Goal: Task Accomplishment & Management: Use online tool/utility

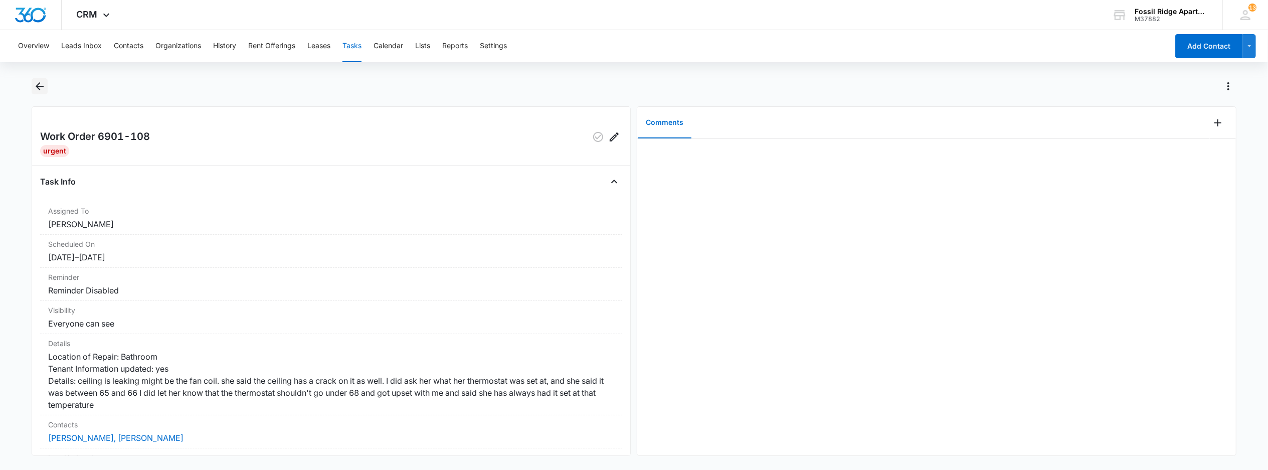
click at [43, 86] on icon "Back" at bounding box center [40, 86] width 8 height 8
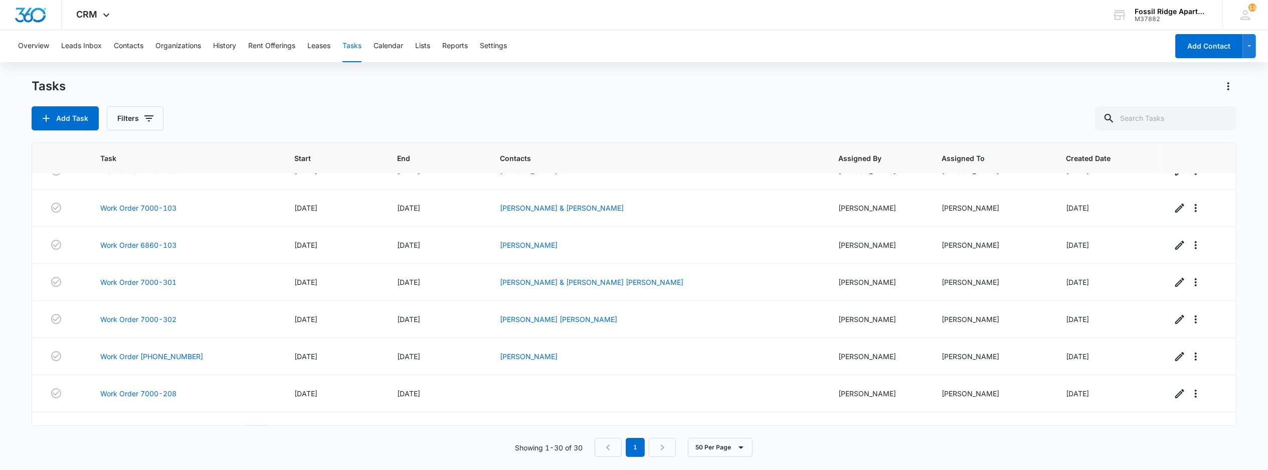
scroll to position [735, 0]
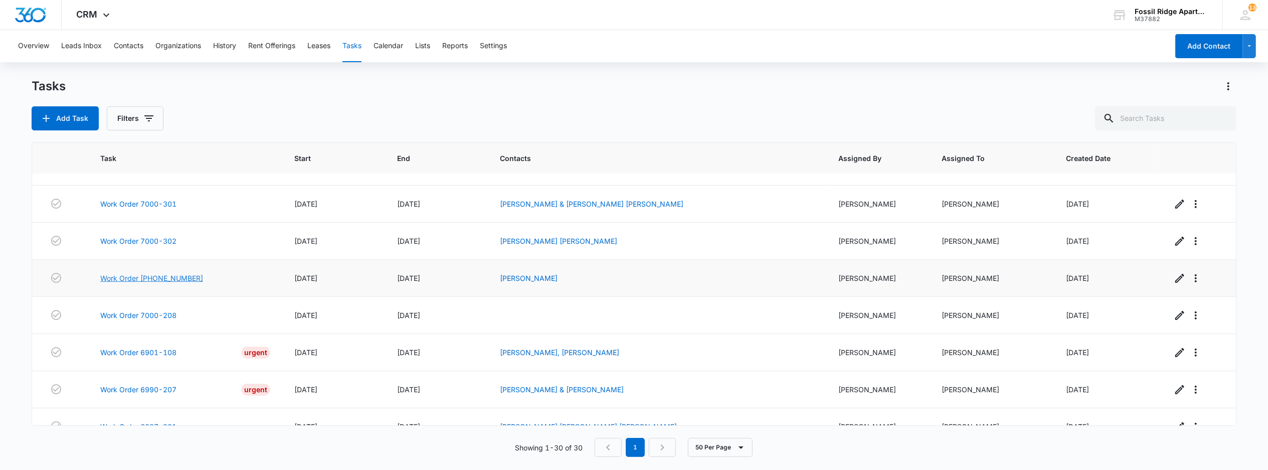
click at [160, 283] on link "Work Order 597-6790-106" at bounding box center [151, 278] width 103 height 11
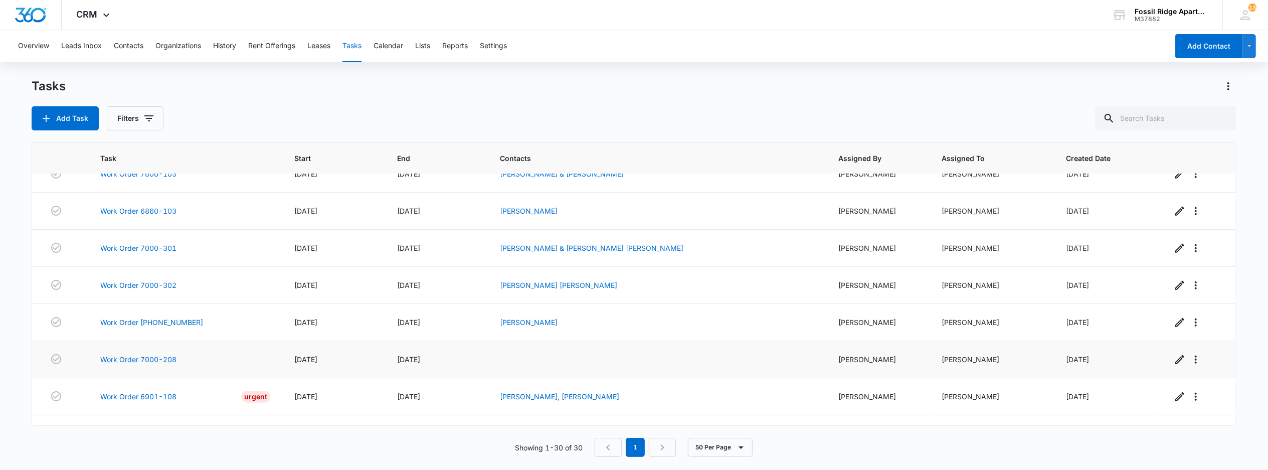
scroll to position [668, 0]
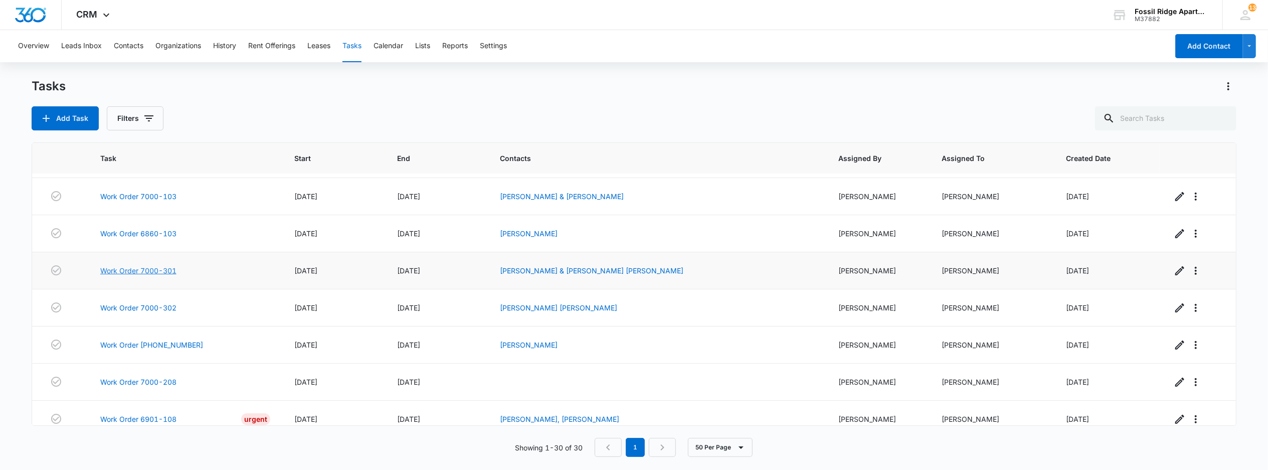
click at [151, 276] on link "Work Order 7000-301" at bounding box center [138, 270] width 76 height 11
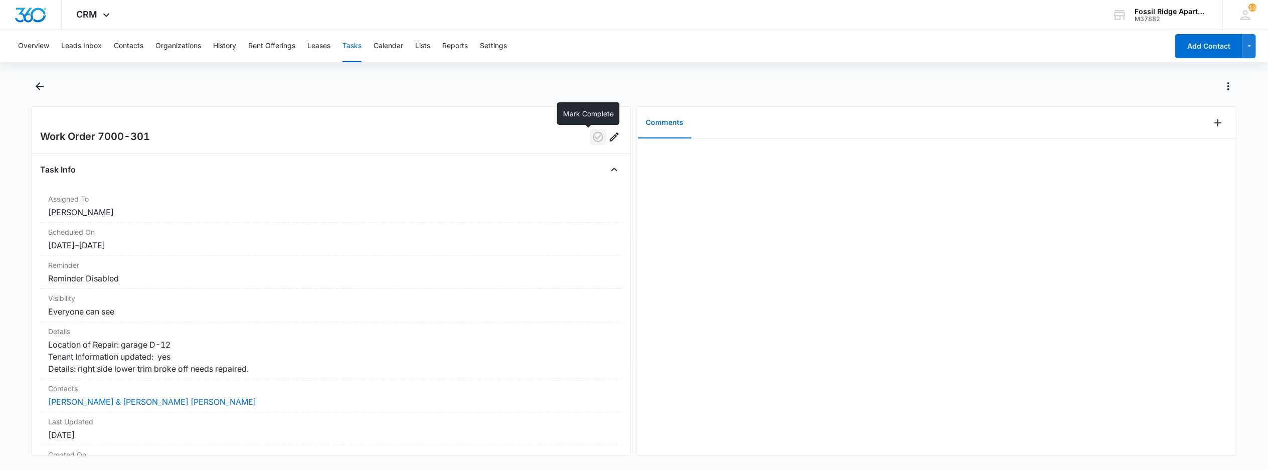
click at [592, 135] on icon "button" at bounding box center [598, 137] width 12 height 12
click at [347, 40] on button "Tasks" at bounding box center [351, 46] width 19 height 32
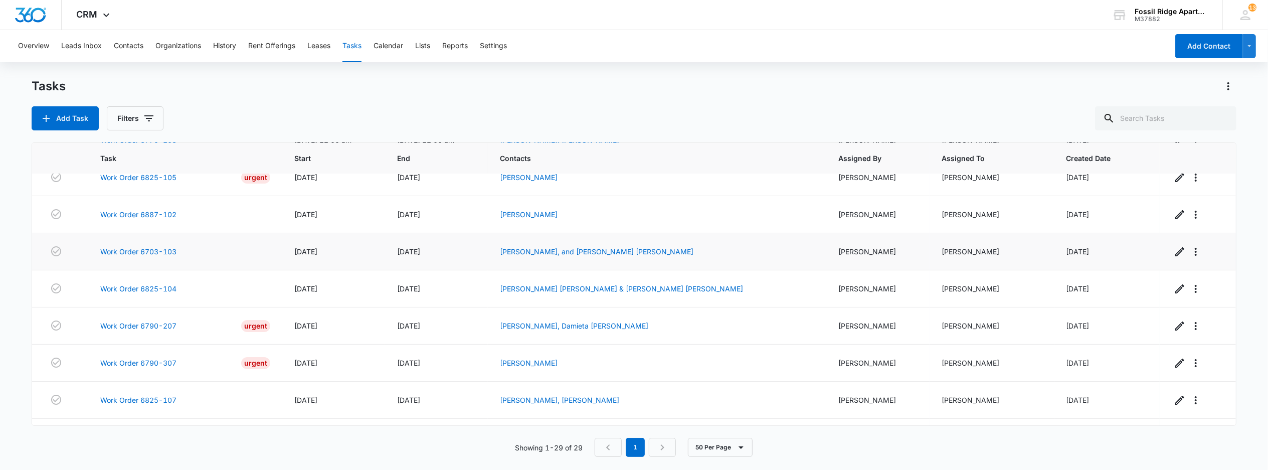
scroll to position [267, 0]
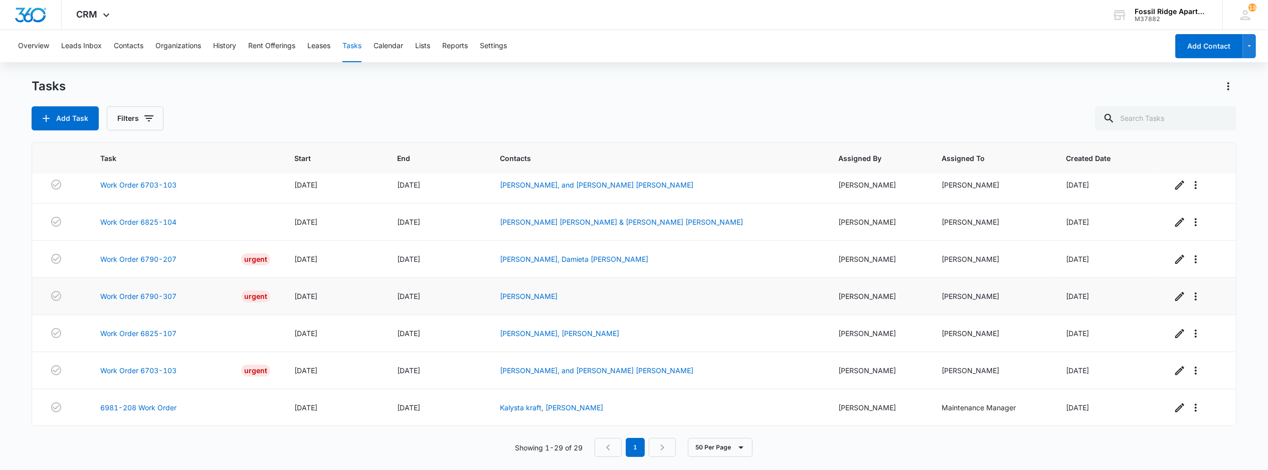
click at [155, 298] on td "Work Order 6790-307 Urgent" at bounding box center [185, 296] width 194 height 37
click at [145, 299] on link "Work Order 6790-307" at bounding box center [138, 296] width 76 height 11
